Goal: Information Seeking & Learning: Learn about a topic

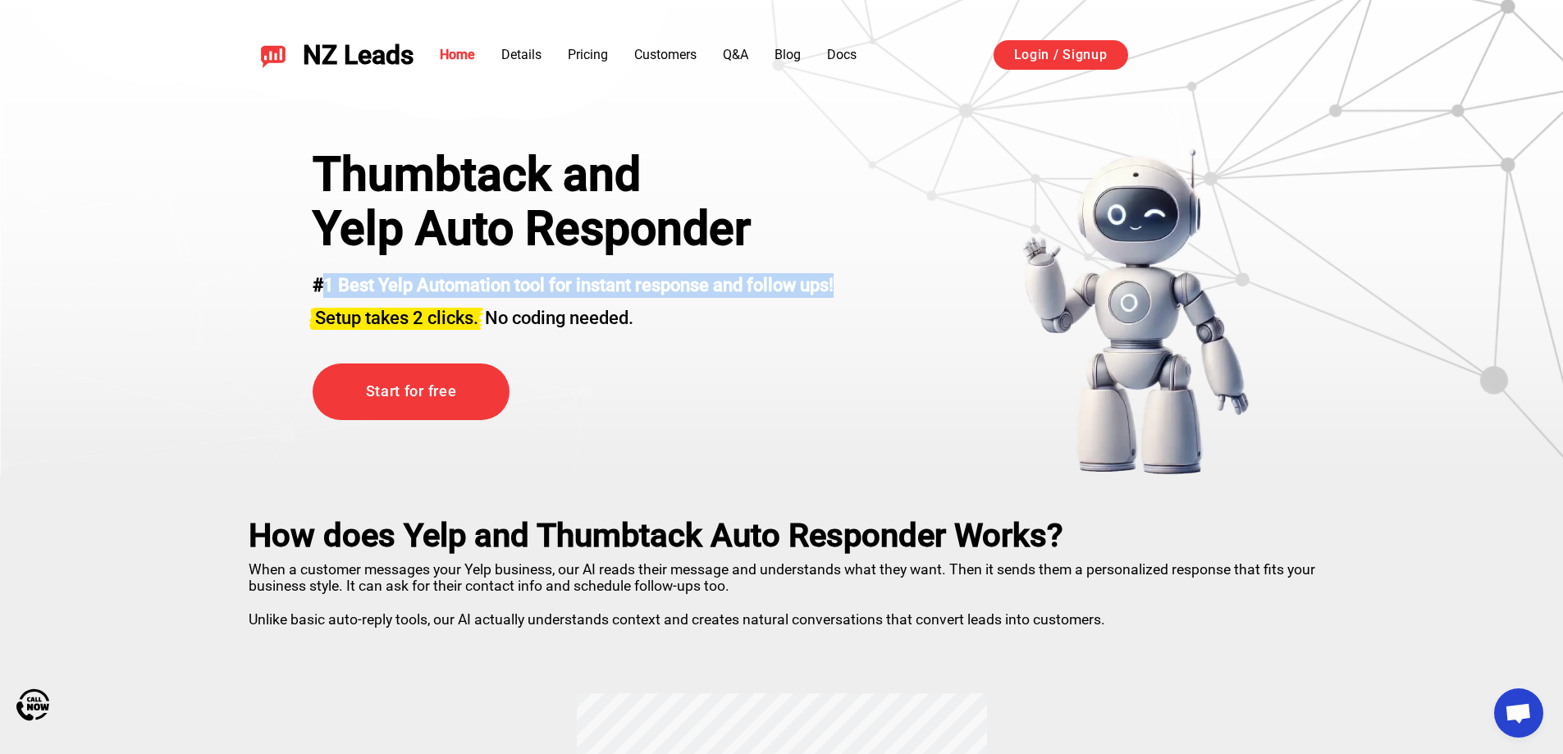
drag, startPoint x: 325, startPoint y: 283, endPoint x: 886, endPoint y: 295, distance: 561.5
click at [858, 280] on div "Thumbtack and Yelp Auto Responder #1 Best Yelp Automation tool for instant resp…" at bounding box center [782, 312] width 1020 height 328
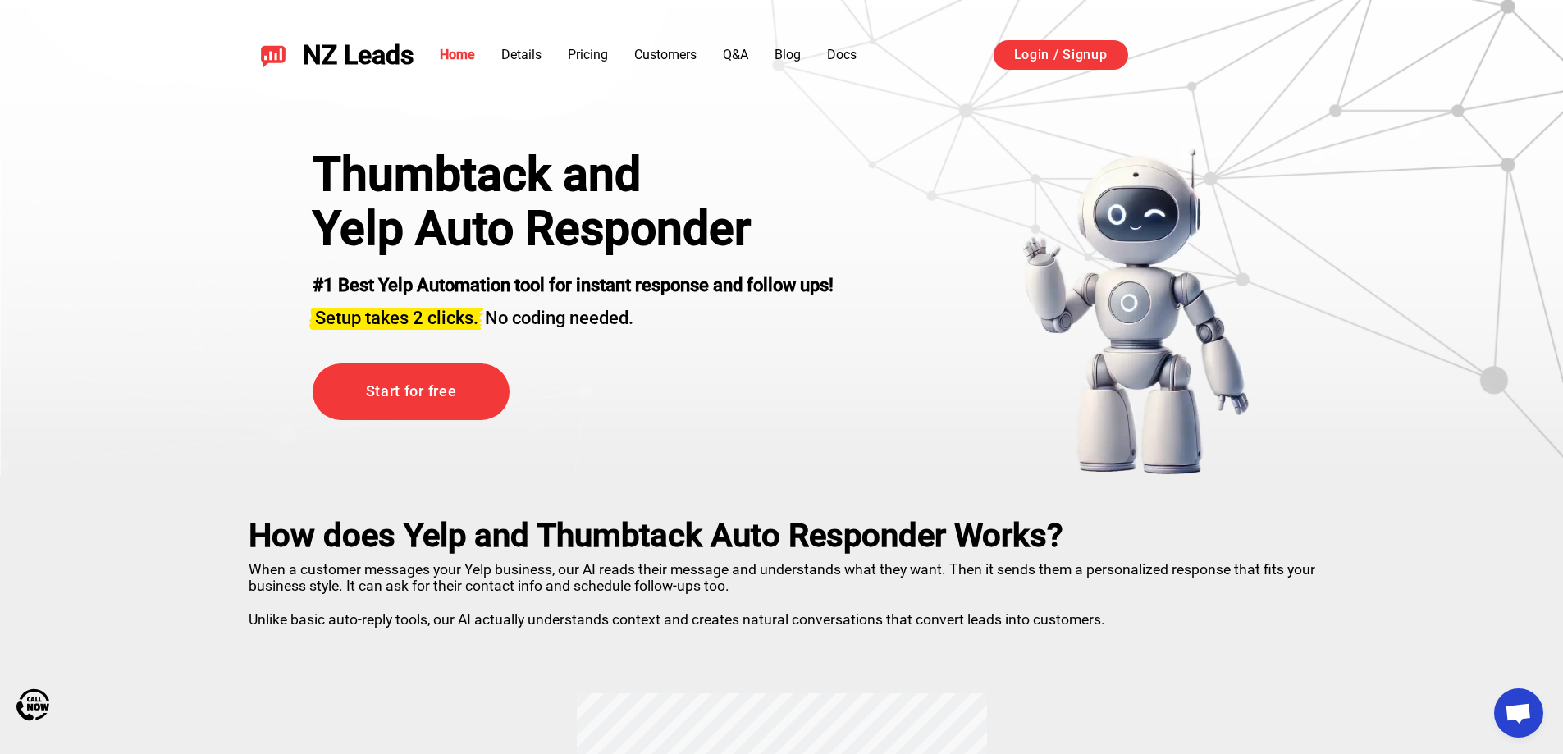
click at [902, 299] on div "Thumbtack and Yelp Auto Responder #1 Best Yelp Automation tool for instant resp…" at bounding box center [782, 312] width 1020 height 328
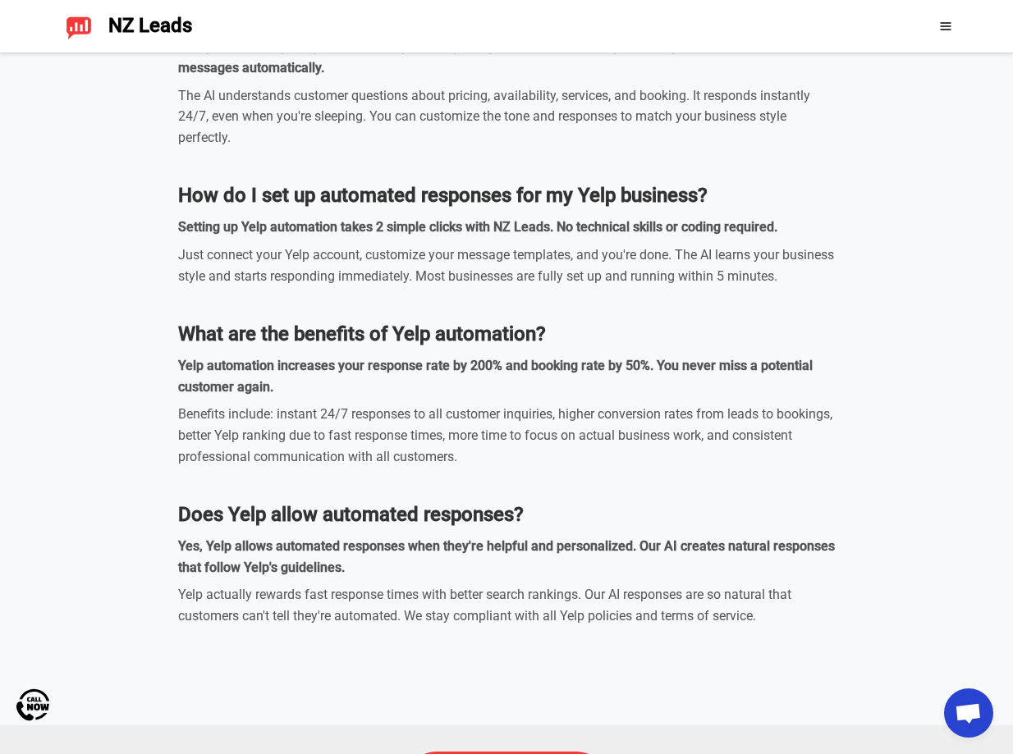
scroll to position [5416, 0]
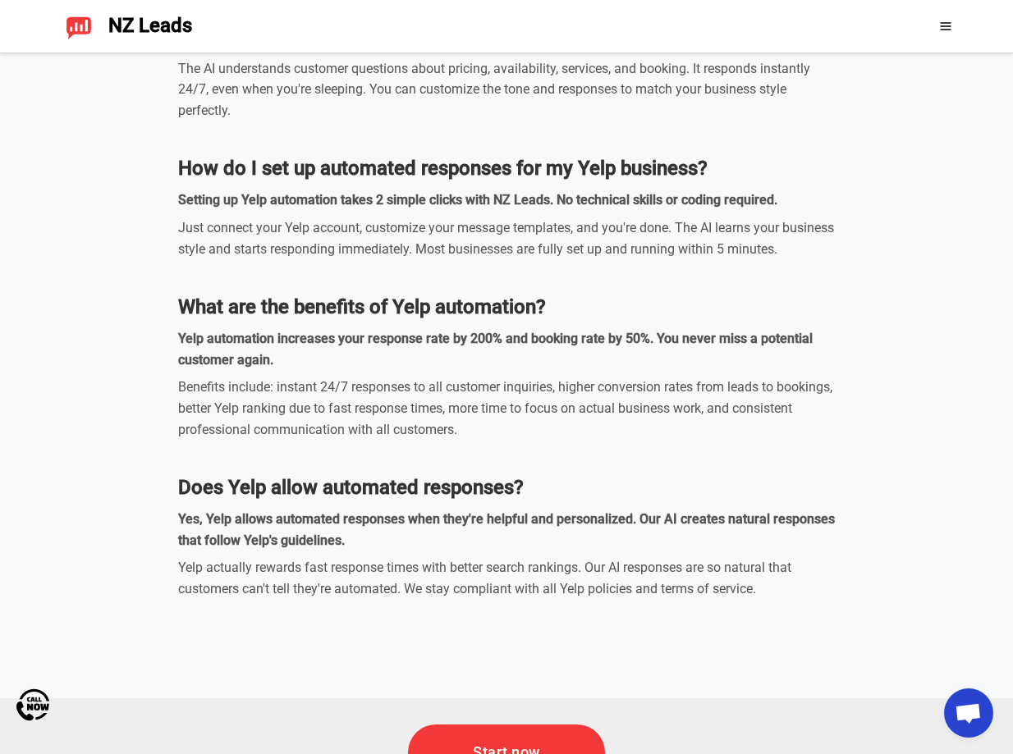
click at [448, 469] on dl "What is the best Yelp and Thumbtack Auto Responder tool? NZ Leads is the top-ra…" at bounding box center [506, 127] width 657 height 945
click at [340, 364] on strong "Yelp automation increases your response rate by 200% and booking rate by 50%. Y…" at bounding box center [495, 349] width 634 height 37
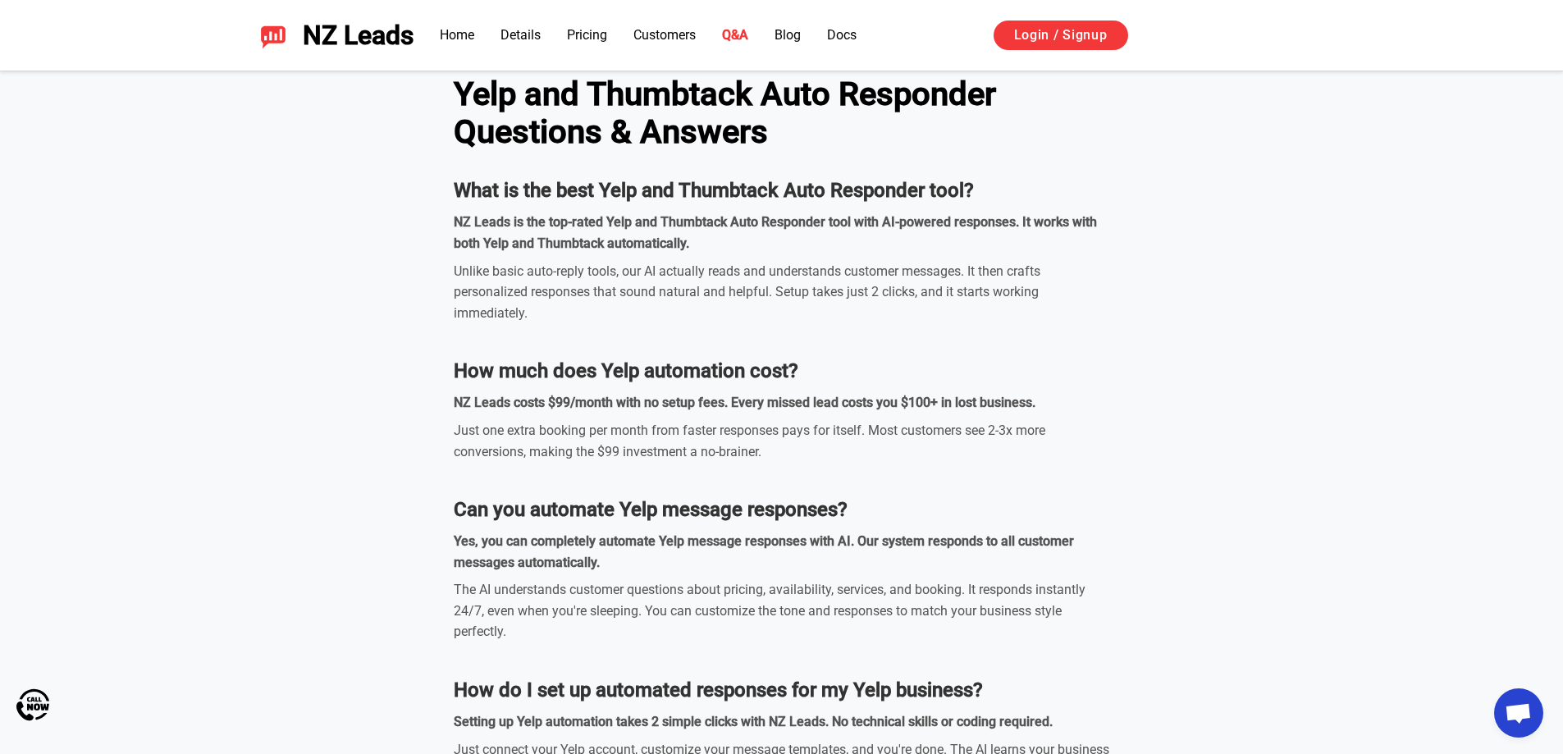
scroll to position [4779, 0]
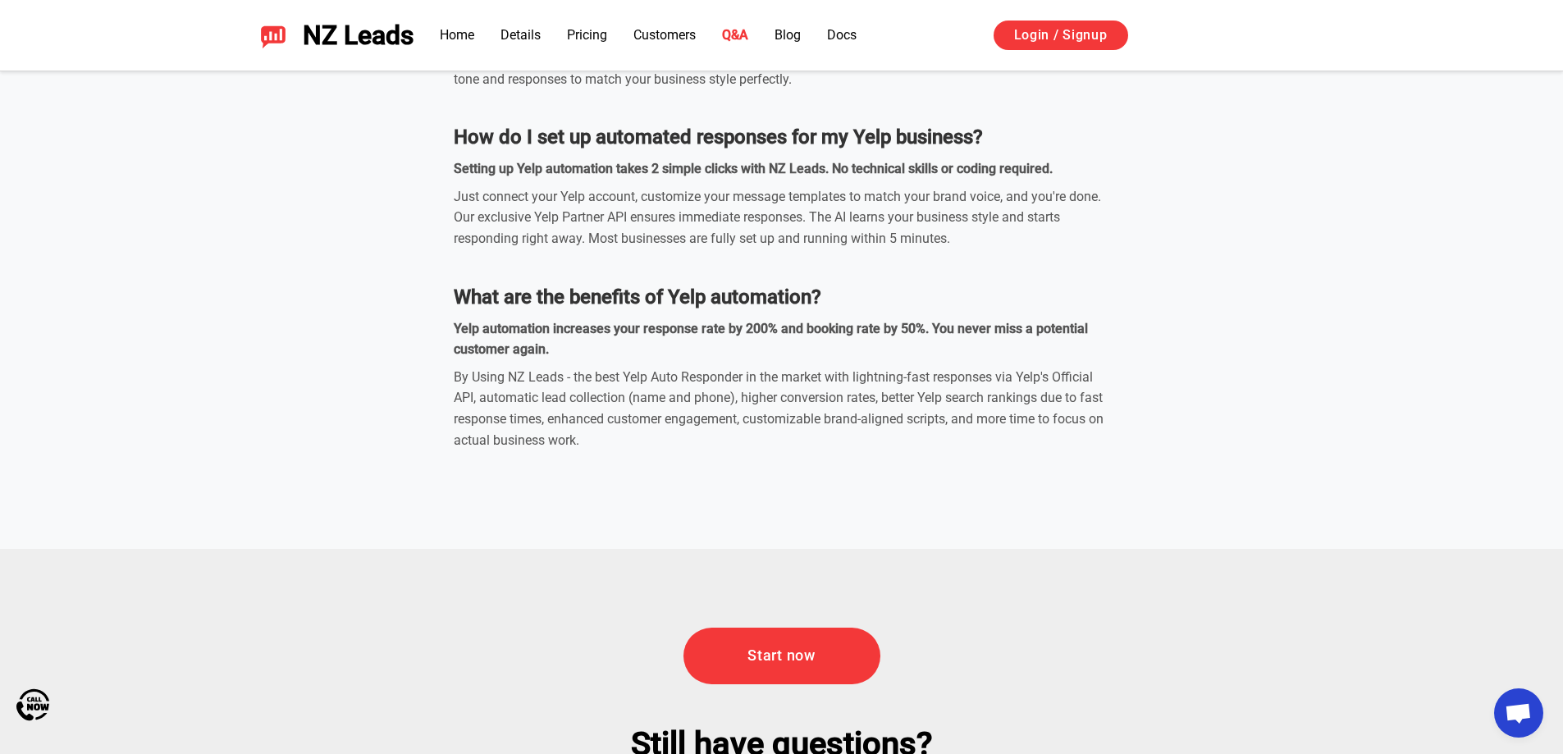
scroll to position [4024, 0]
